Goal: Browse casually

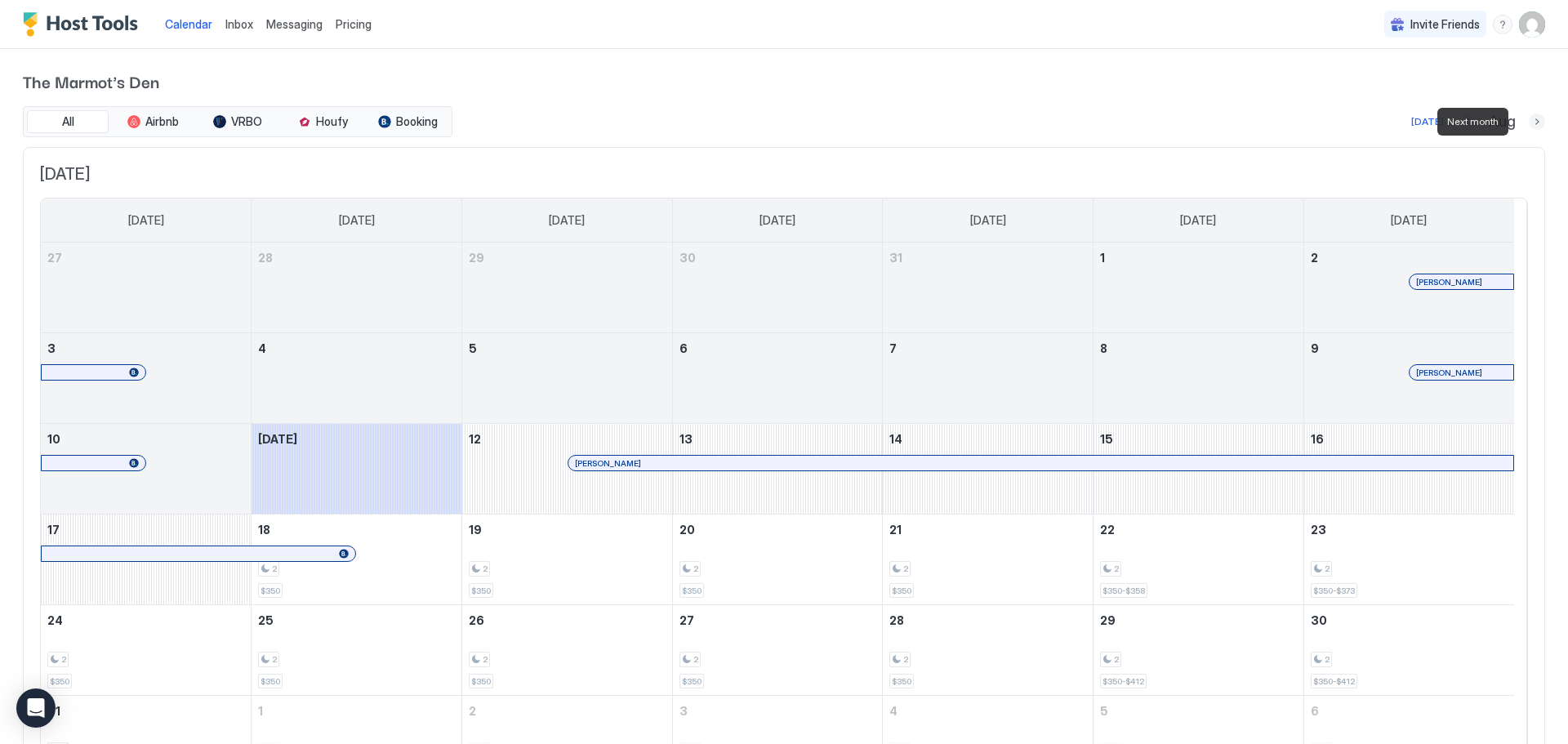
click at [1529, 124] on button "Next month" at bounding box center [1538, 122] width 17 height 17
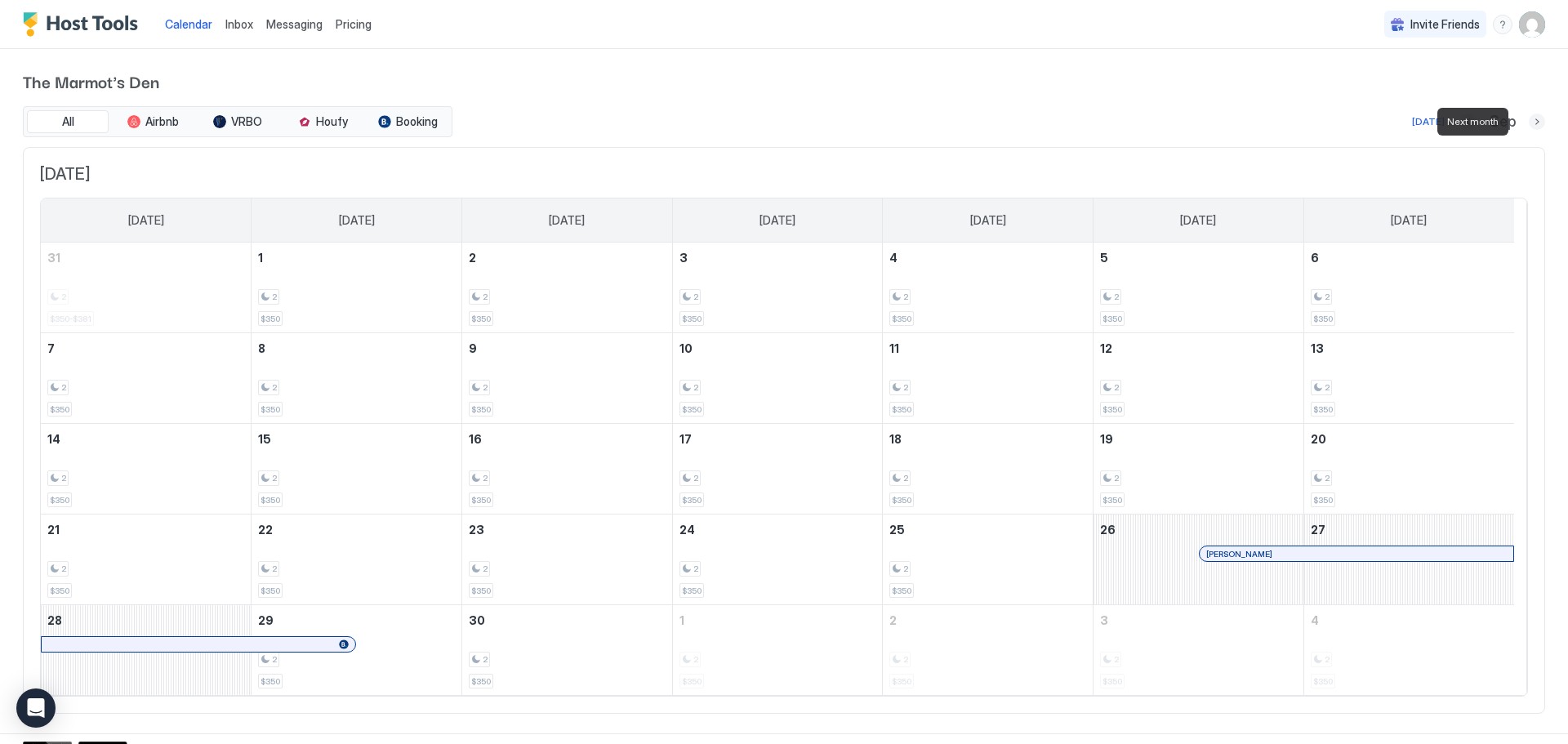
click at [1529, 124] on button "Next month" at bounding box center [1538, 122] width 17 height 17
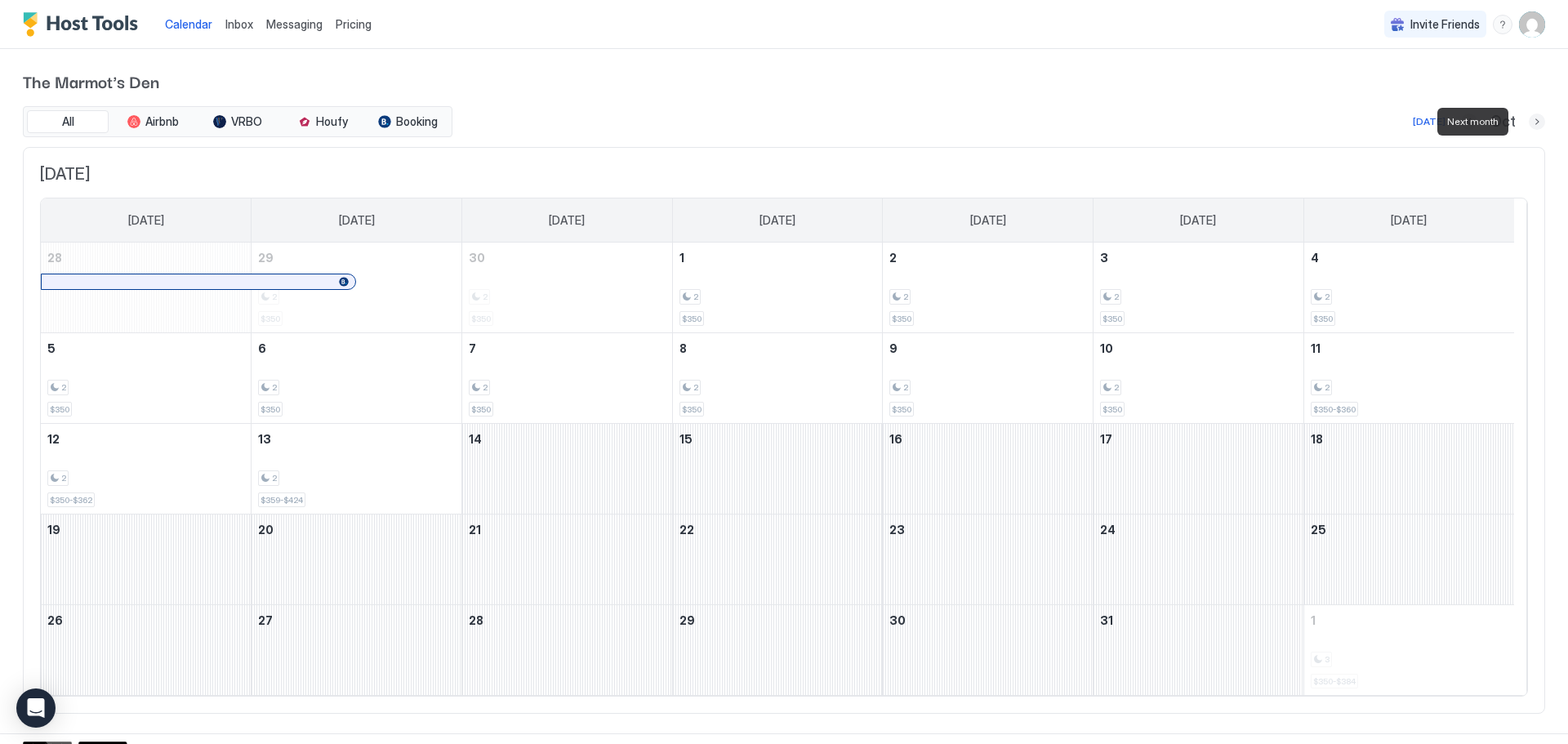
click at [1529, 124] on button "Next month" at bounding box center [1538, 122] width 17 height 17
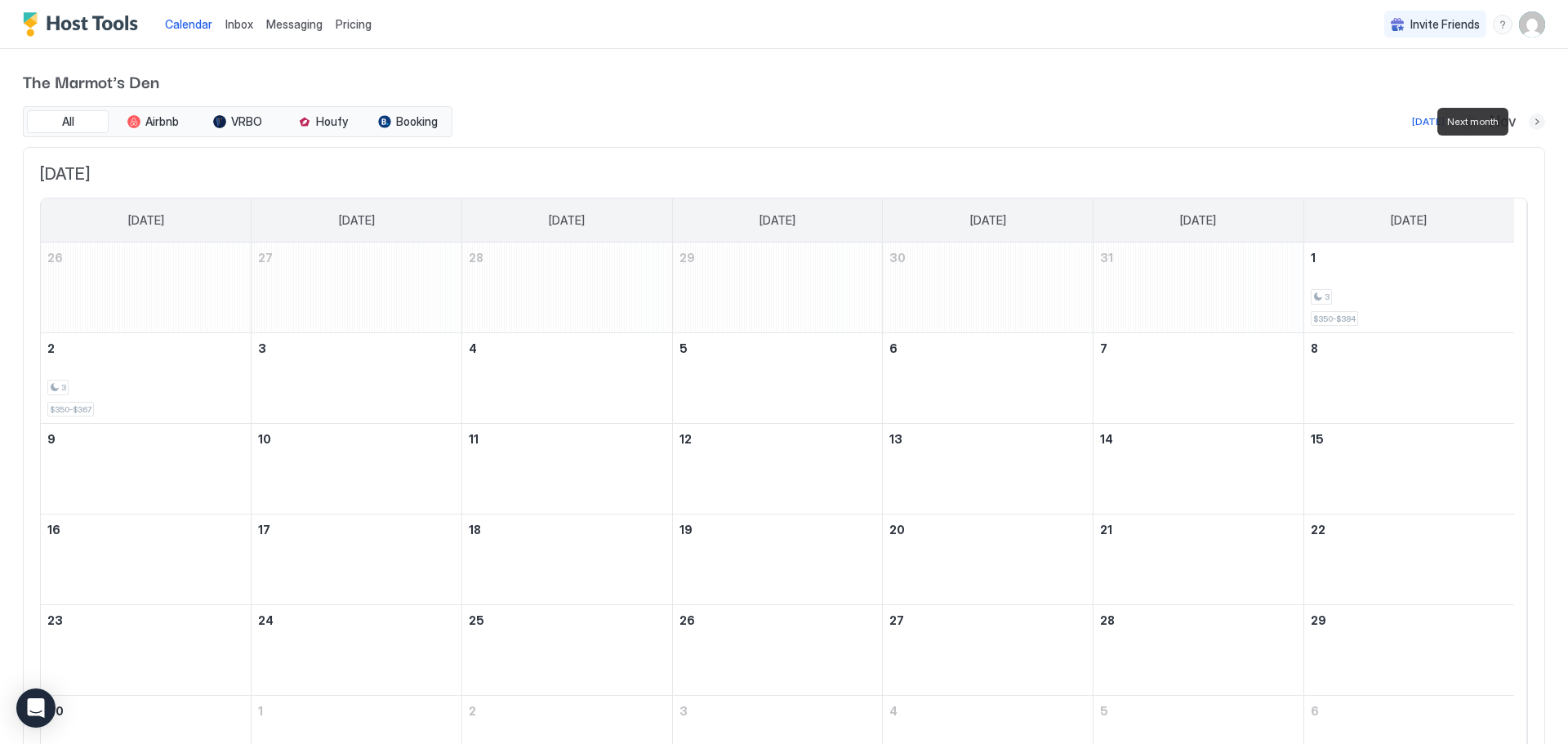
click at [1529, 124] on button "Next month" at bounding box center [1538, 122] width 17 height 17
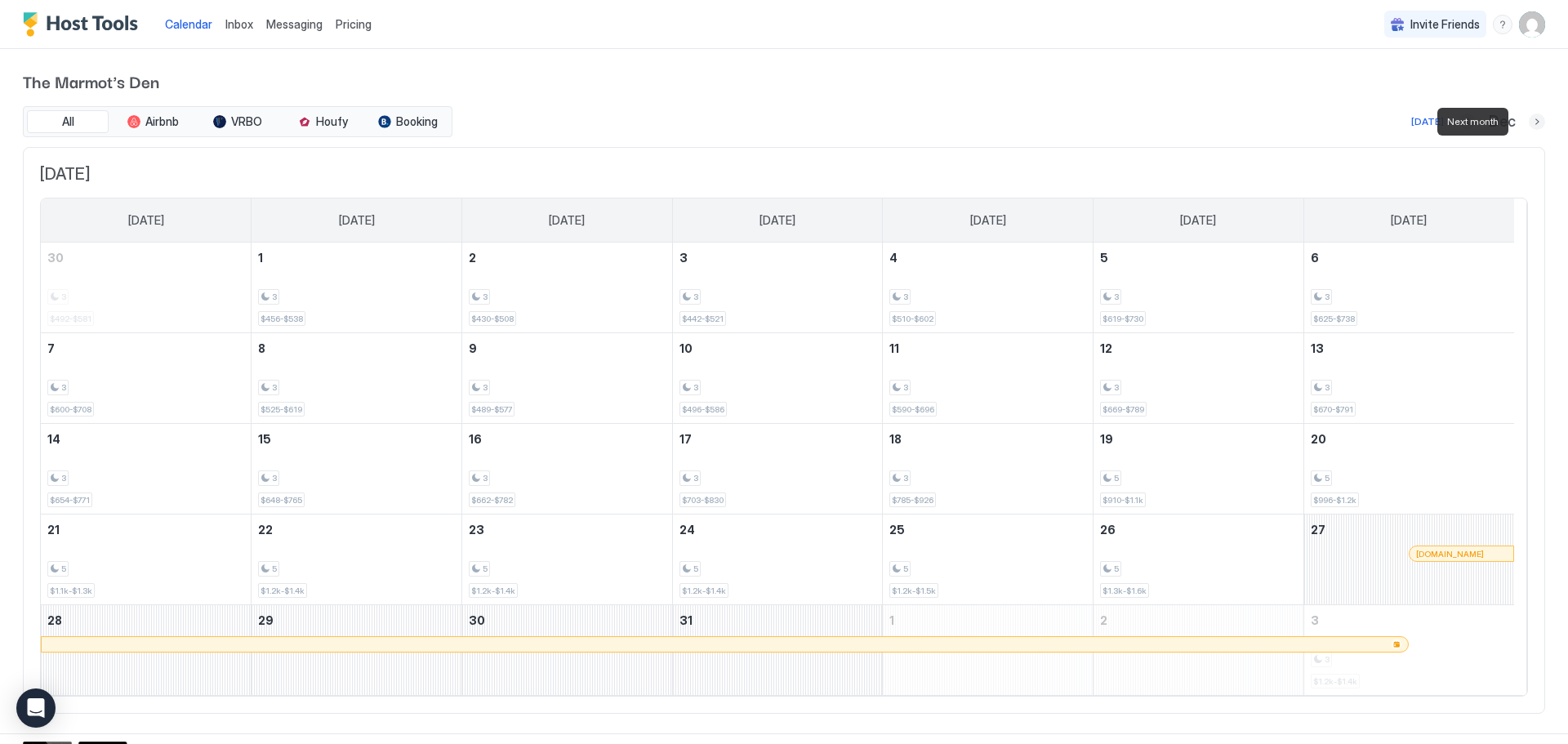
click at [1529, 124] on button "Next month" at bounding box center [1538, 122] width 17 height 17
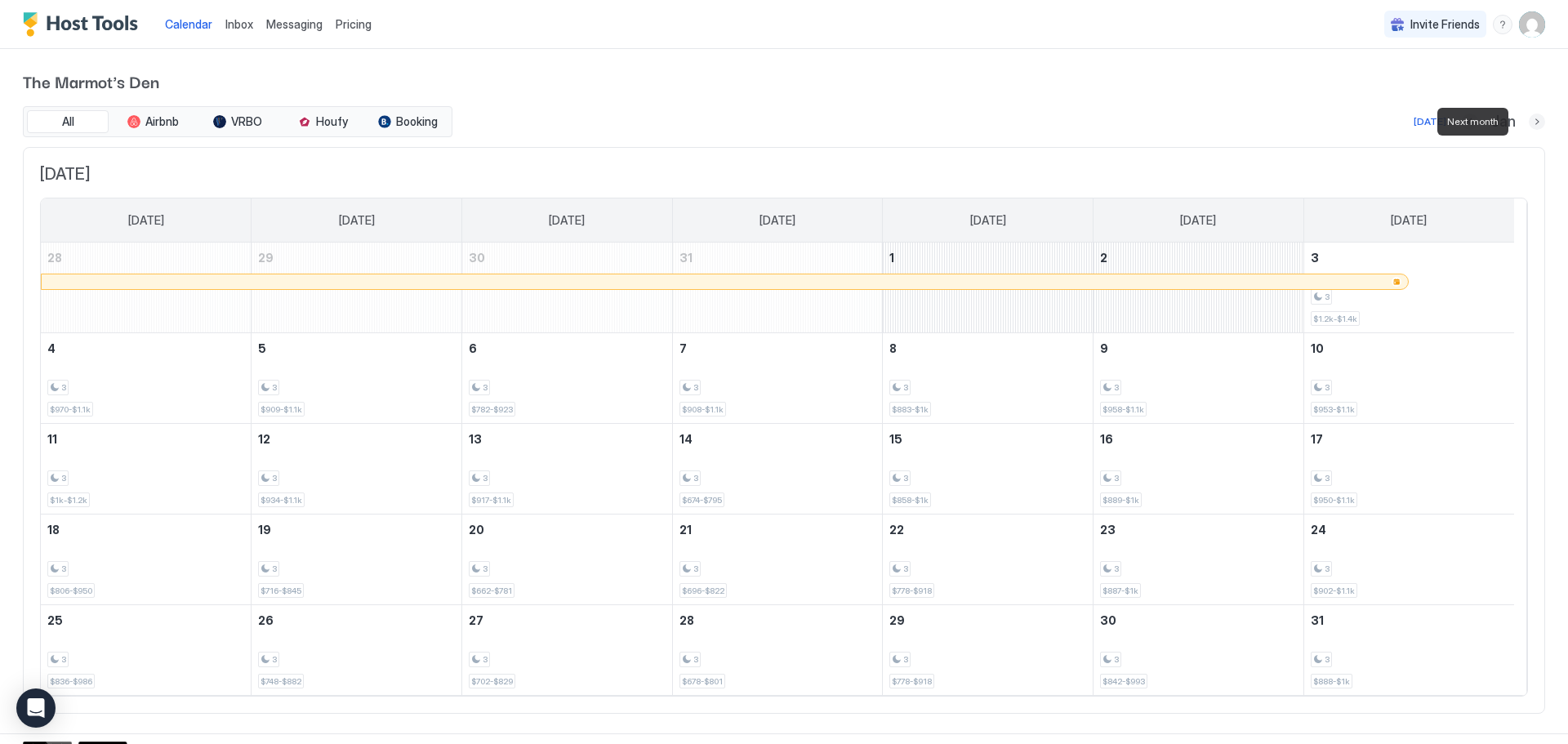
click at [1529, 124] on button "Next month" at bounding box center [1538, 122] width 17 height 17
